Goal: Task Accomplishment & Management: Use online tool/utility

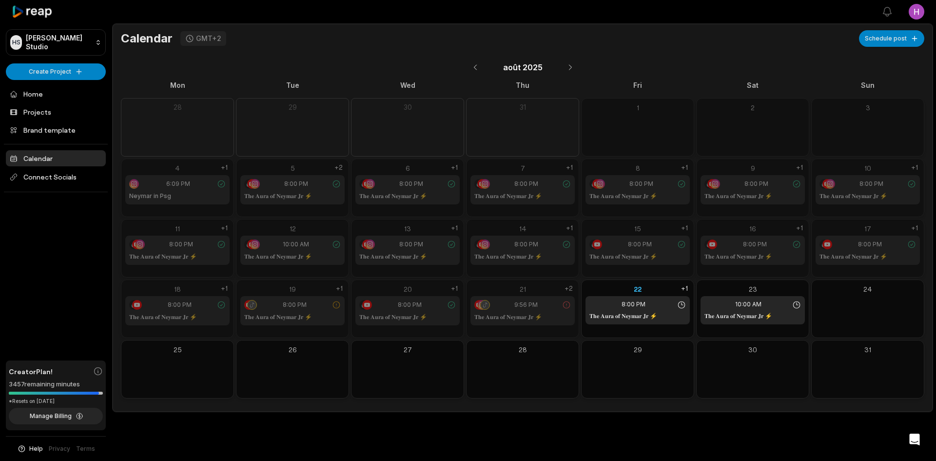
click at [671, 33] on div "Calendar GMT+2 Schedule post" at bounding box center [523, 38] width 804 height 17
click at [39, 174] on span "Connect Socials" at bounding box center [56, 177] width 100 height 18
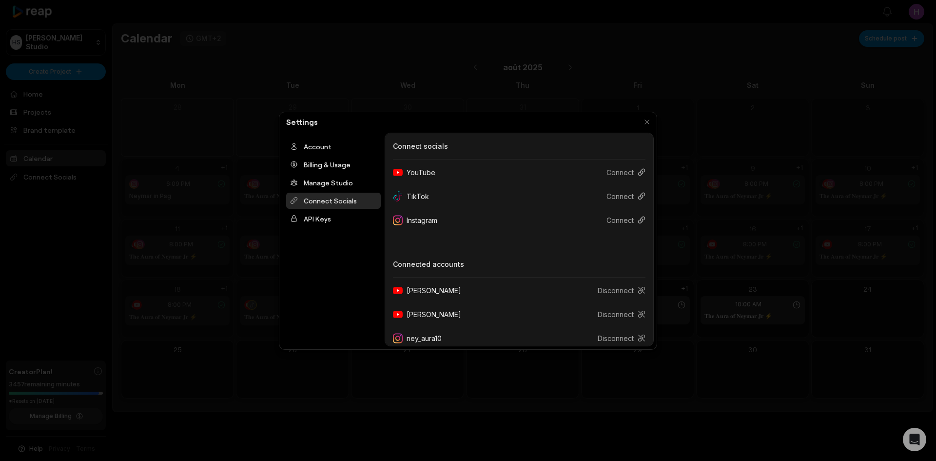
click at [433, 220] on div "Instagram" at bounding box center [419, 220] width 52 height 18
click at [613, 221] on button "Connect" at bounding box center [622, 220] width 47 height 18
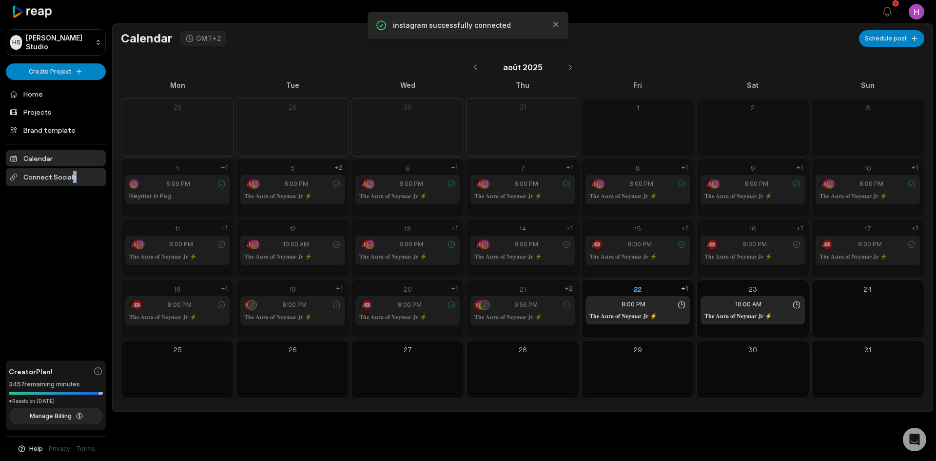
click at [71, 182] on span "Connect Socials" at bounding box center [56, 177] width 100 height 18
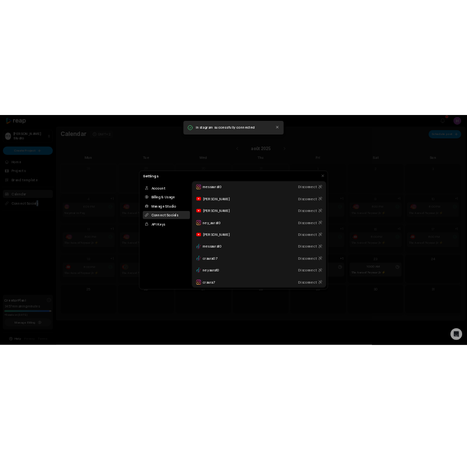
scroll to position [153, 0]
